Goal: Information Seeking & Learning: Learn about a topic

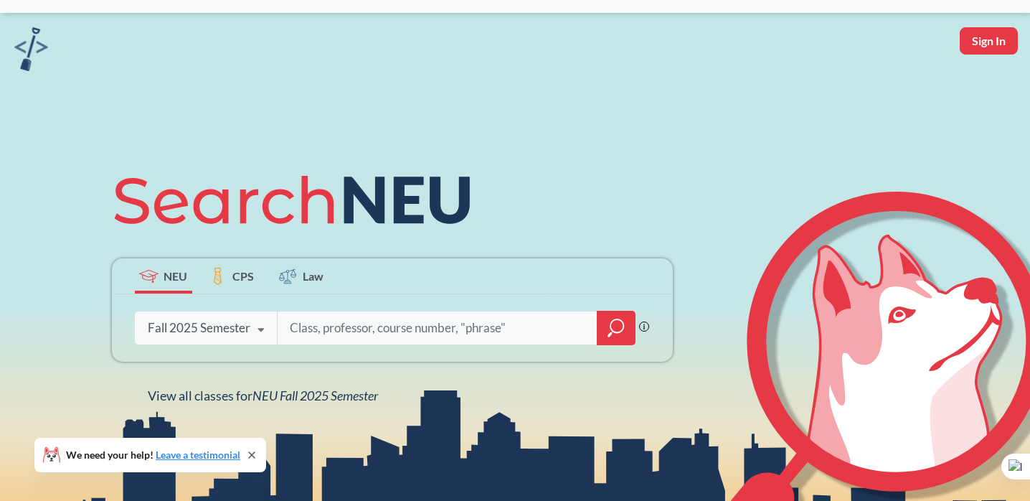
scroll to position [34, 0]
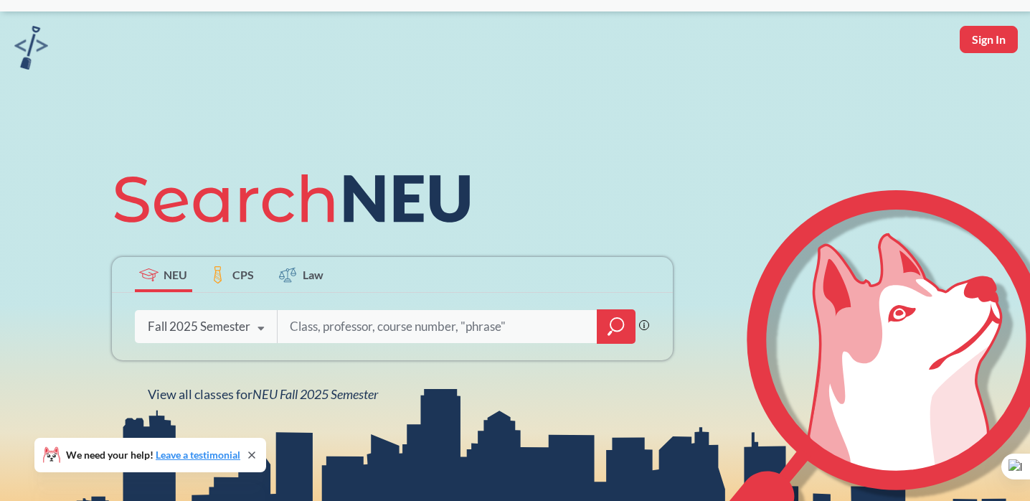
click at [357, 324] on input "search" at bounding box center [437, 326] width 299 height 30
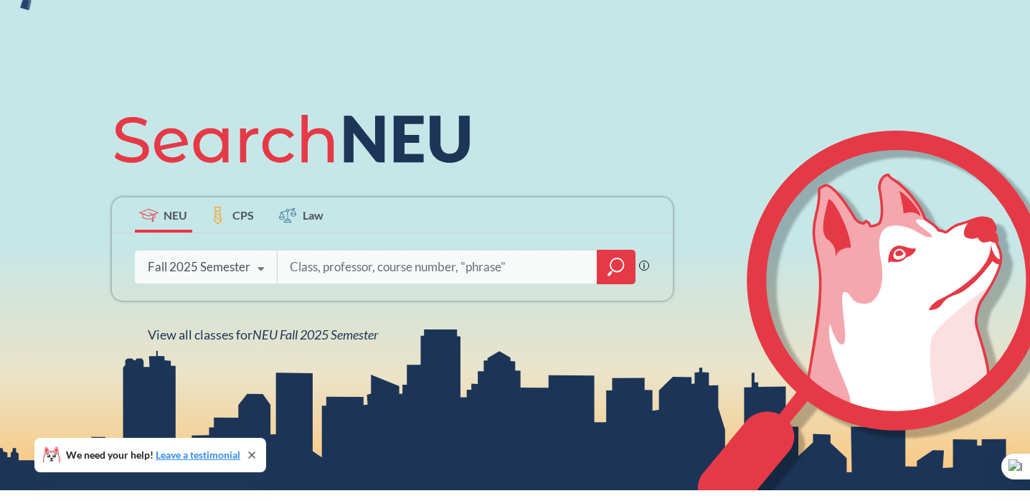
scroll to position [98, 0]
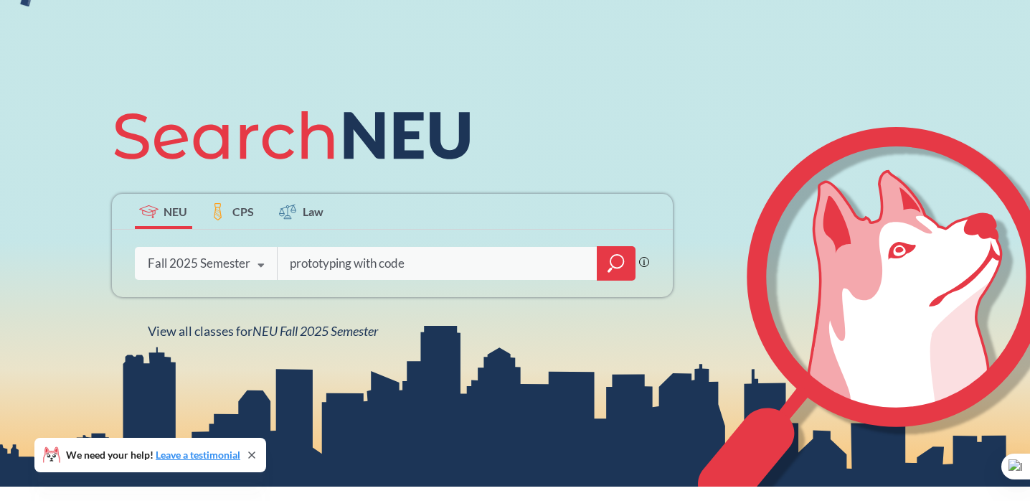
type input "prototyping with code"
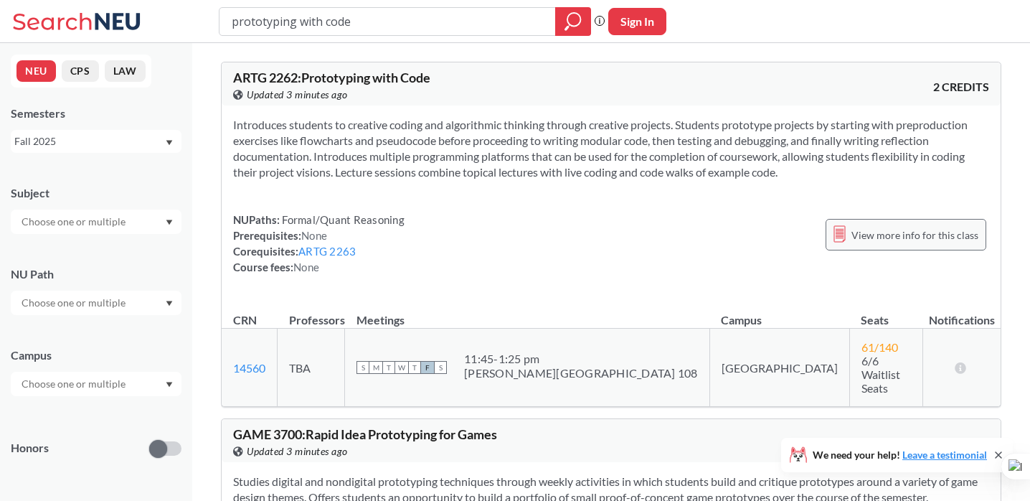
click at [909, 239] on span "View more info for this class" at bounding box center [915, 235] width 127 height 18
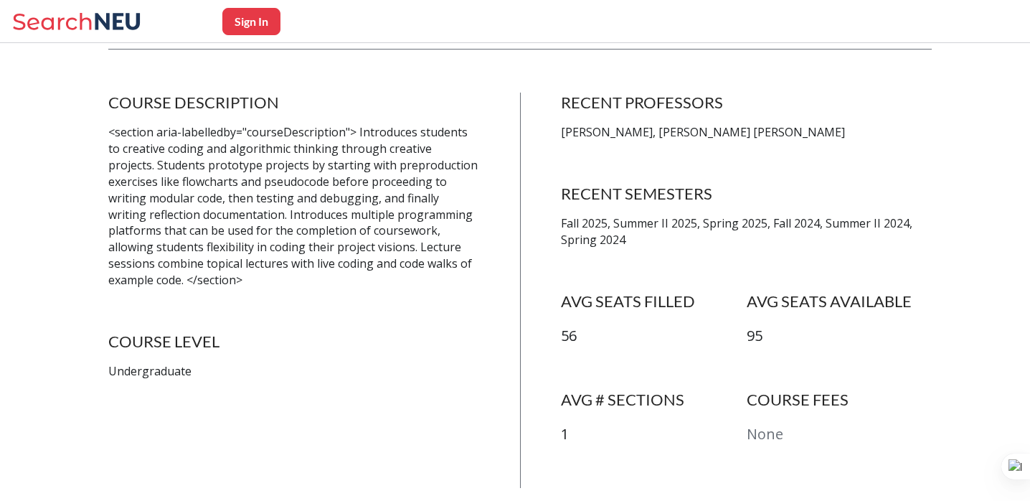
scroll to position [261, 0]
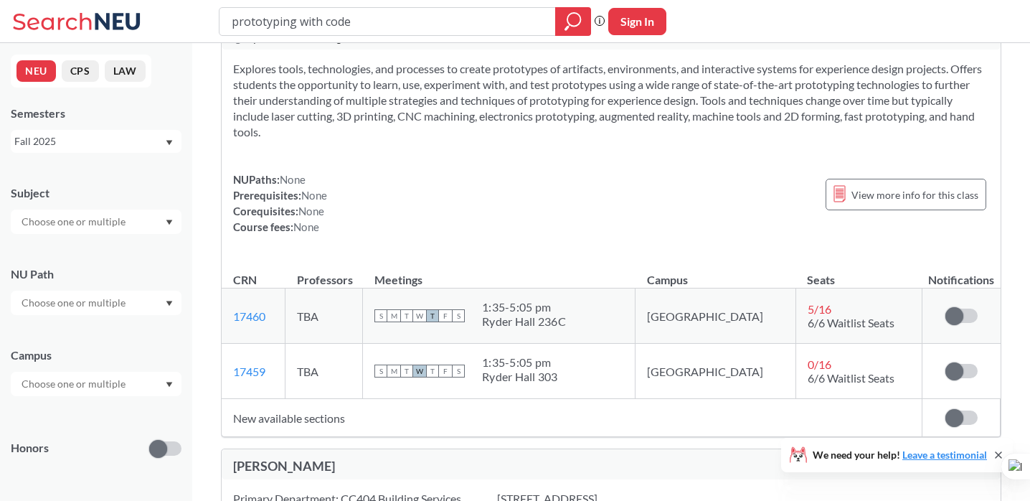
scroll to position [804, 0]
